Goal: Browse casually

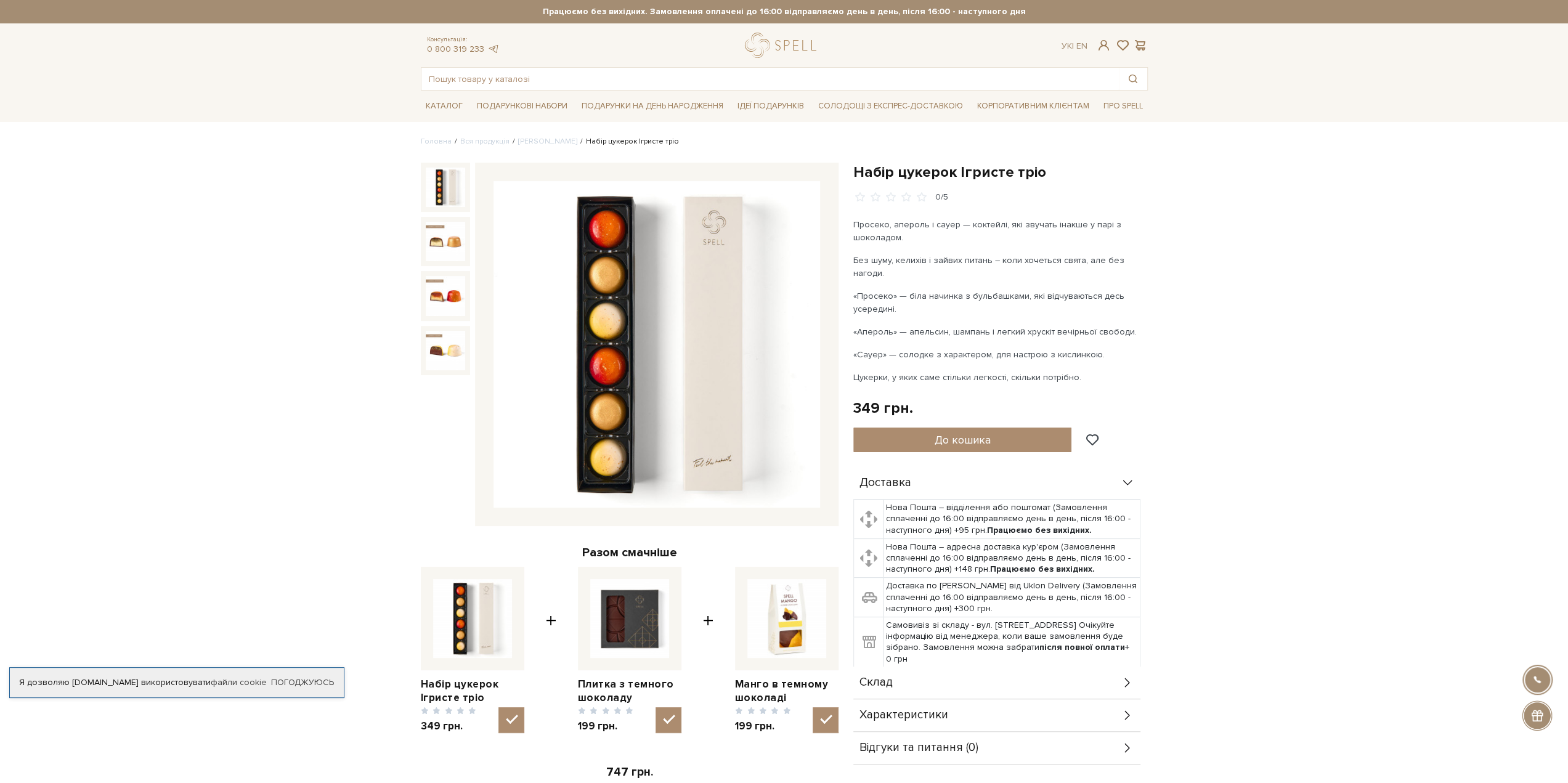
click at [435, 187] on img at bounding box center [446, 188] width 40 height 40
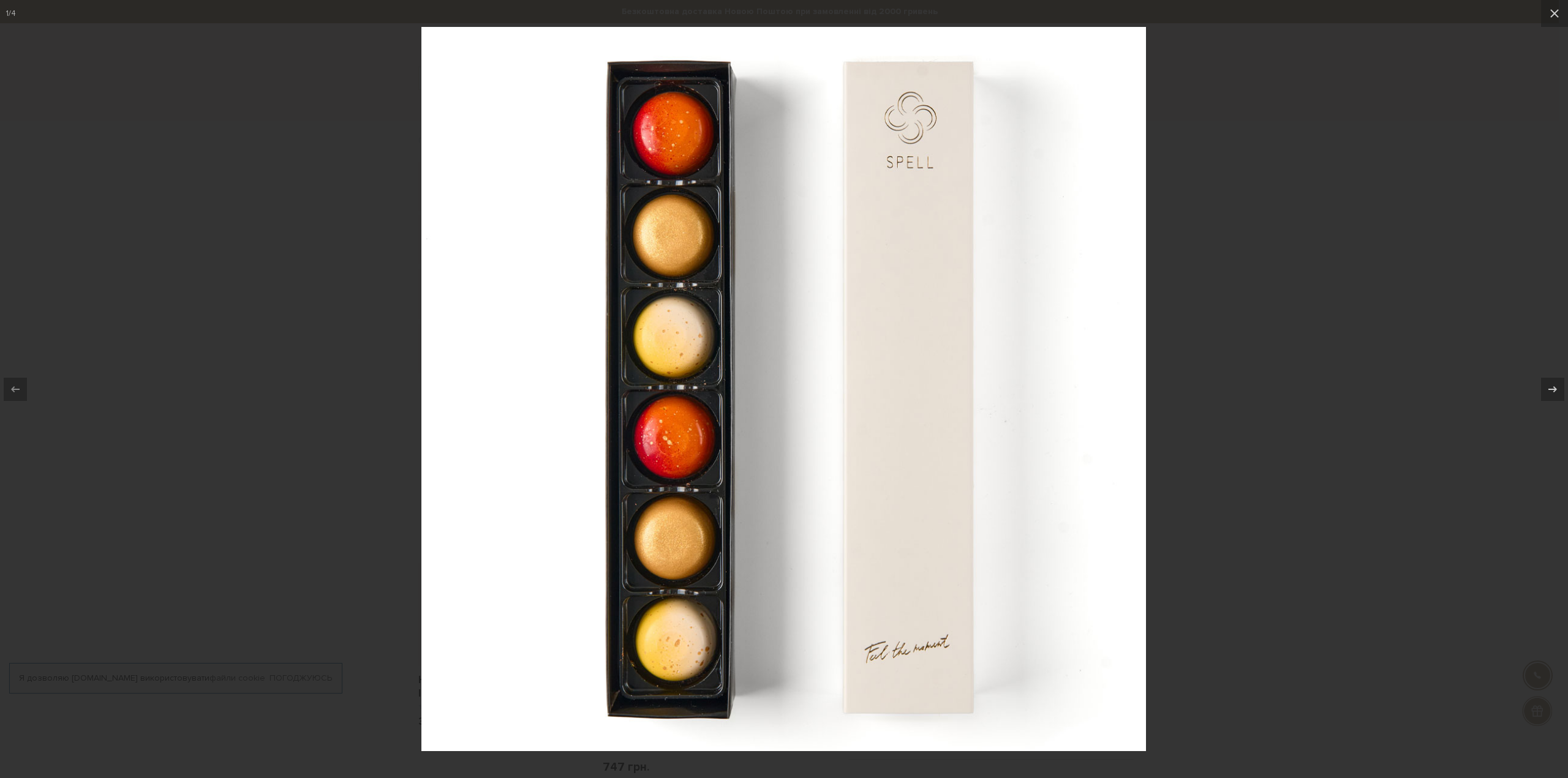
click at [1274, 293] on div at bounding box center [784, 389] width 1568 height 778
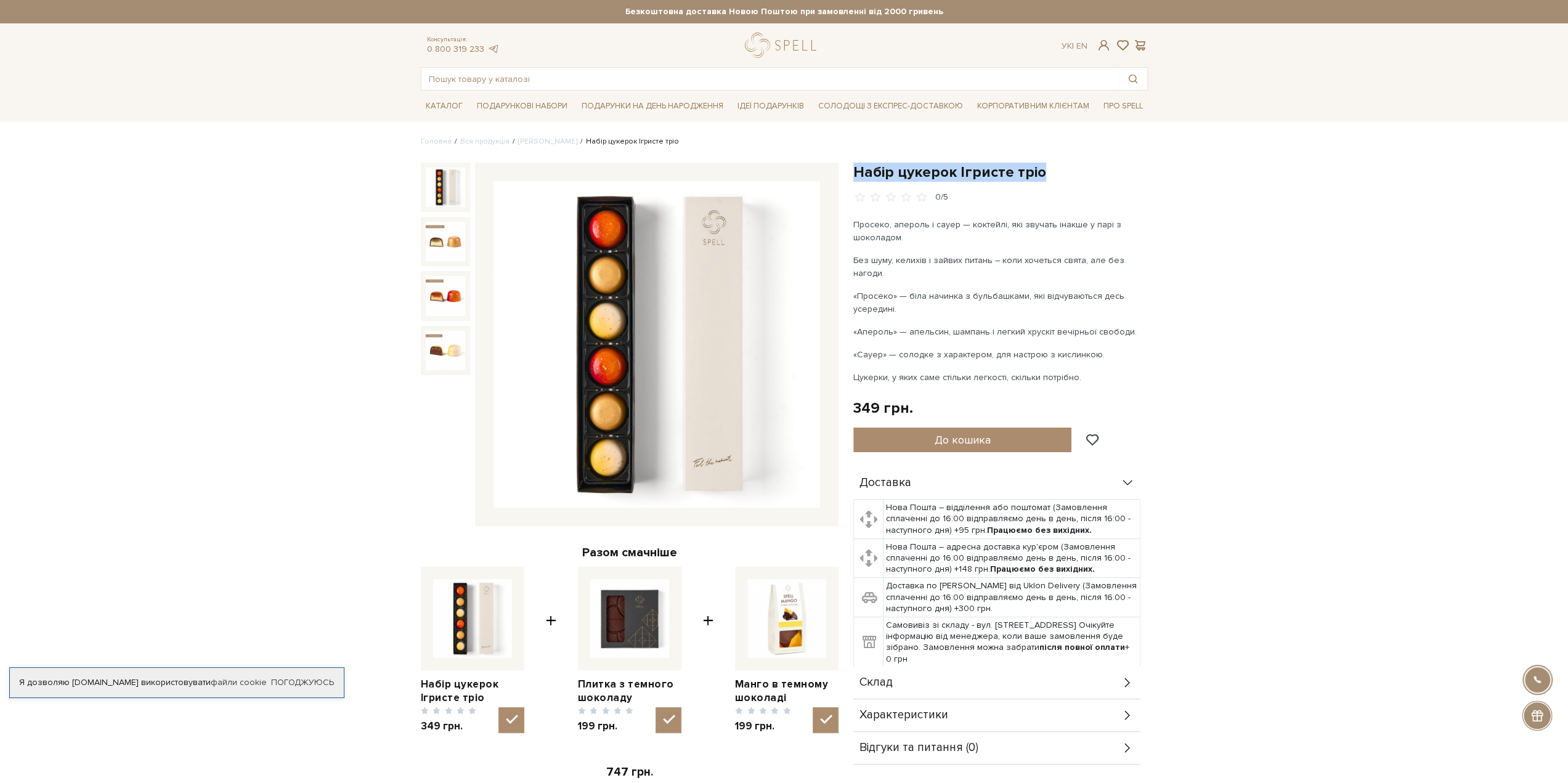
drag, startPoint x: 1053, startPoint y: 177, endPoint x: 854, endPoint y: 170, distance: 199.1
click at [854, 170] on h1 "Набір цукерок Ігристе тріо" at bounding box center [1001, 172] width 295 height 19
copy h1 "Набір цукерок Ігристе тріо"
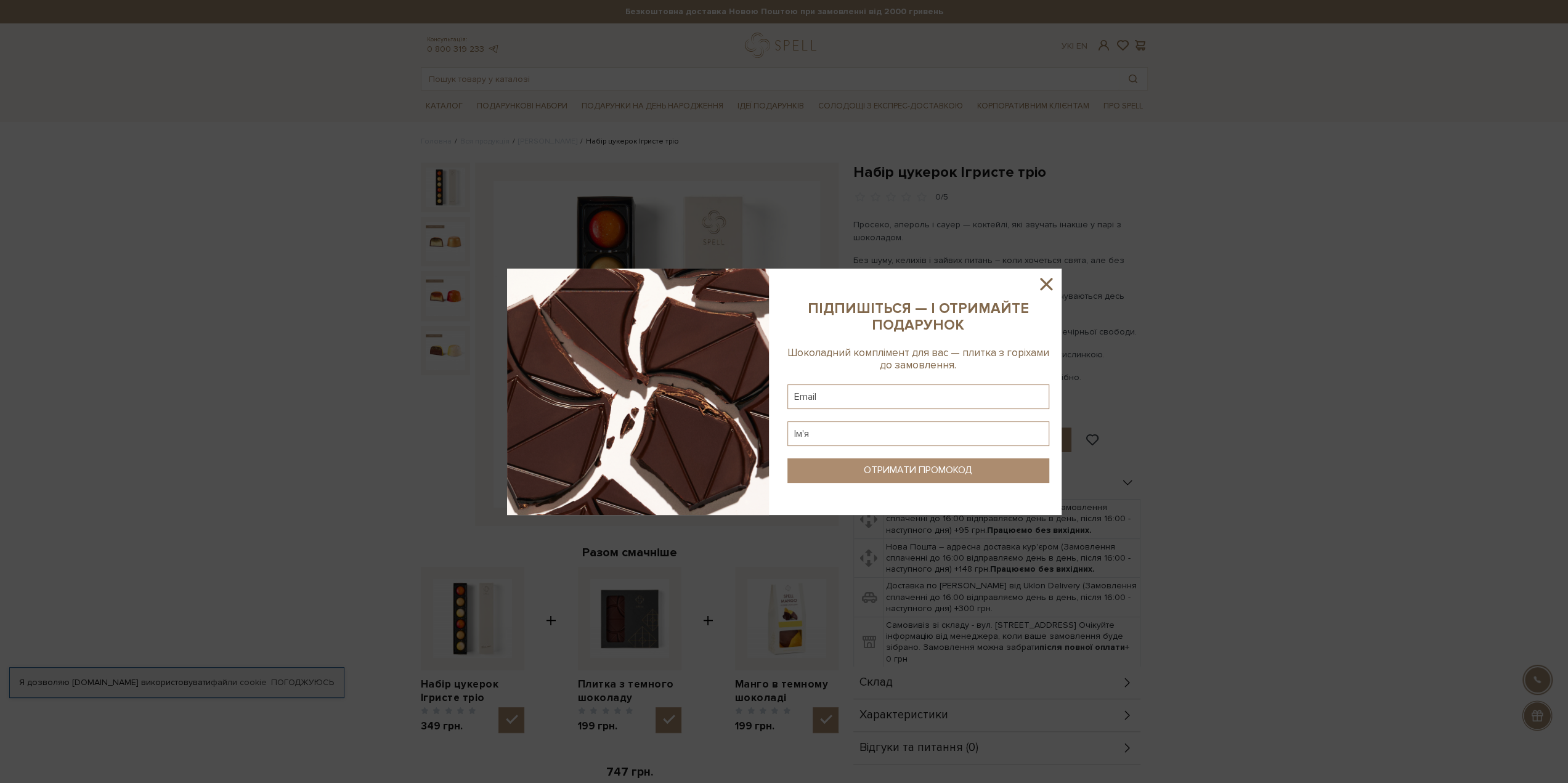
click at [1051, 287] on icon at bounding box center [1046, 283] width 21 height 21
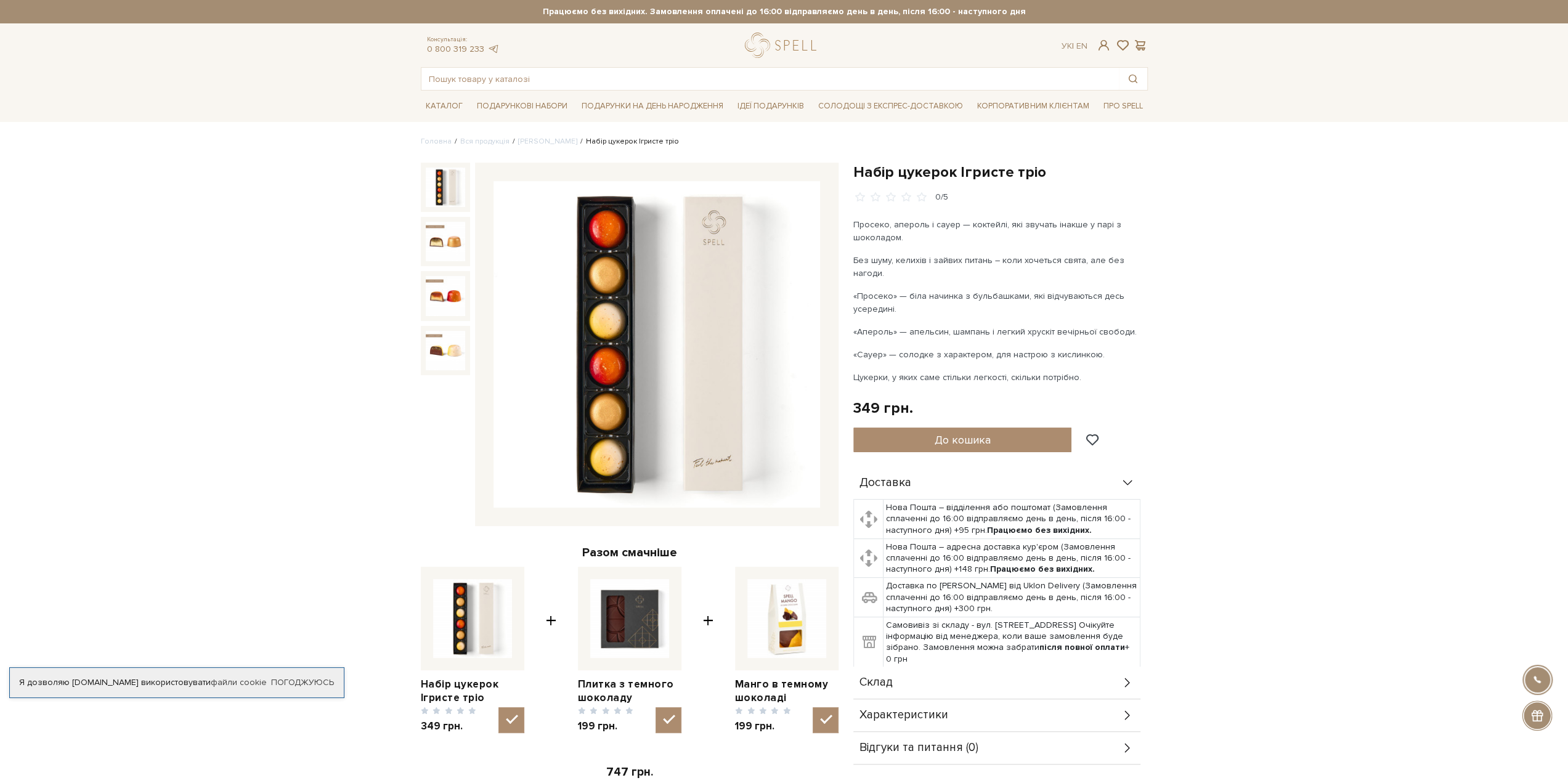
click at [676, 304] on img at bounding box center [657, 344] width 326 height 326
